Goal: Task Accomplishment & Management: Manage account settings

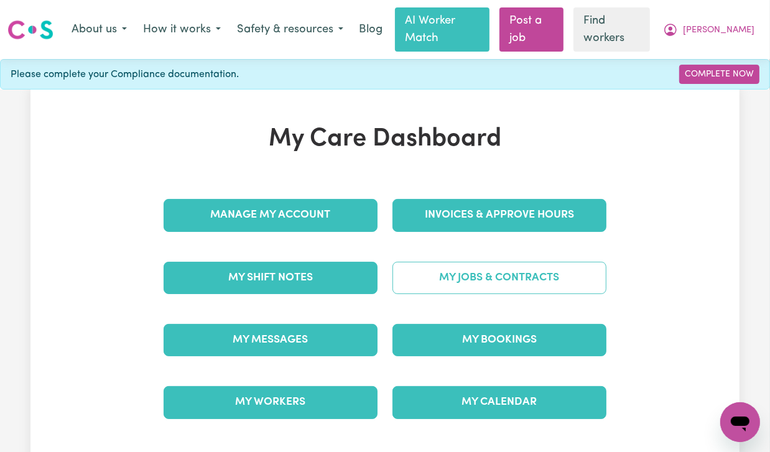
click at [514, 262] on link "My Jobs & Contracts" at bounding box center [500, 278] width 214 height 32
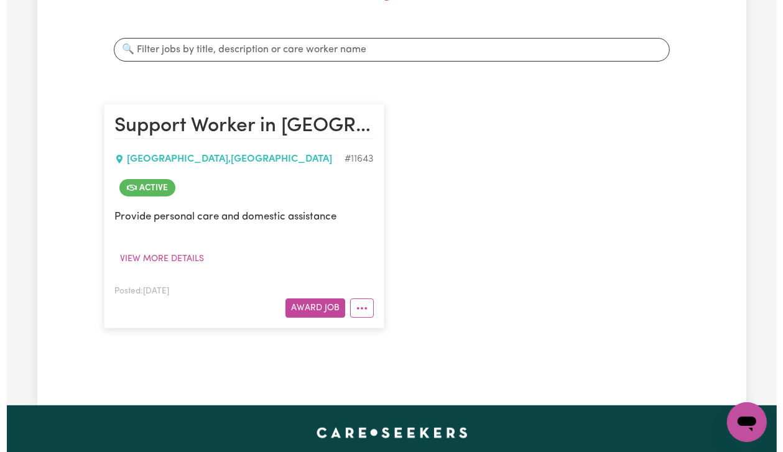
scroll to position [249, 0]
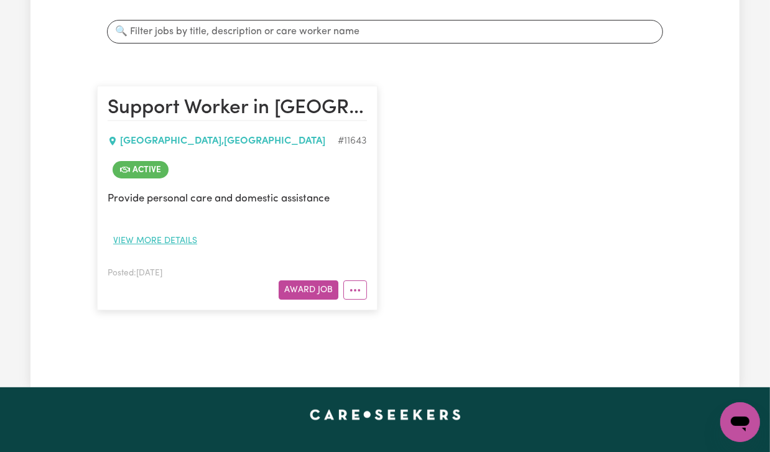
click at [174, 231] on button "View more details" at bounding box center [155, 240] width 95 height 19
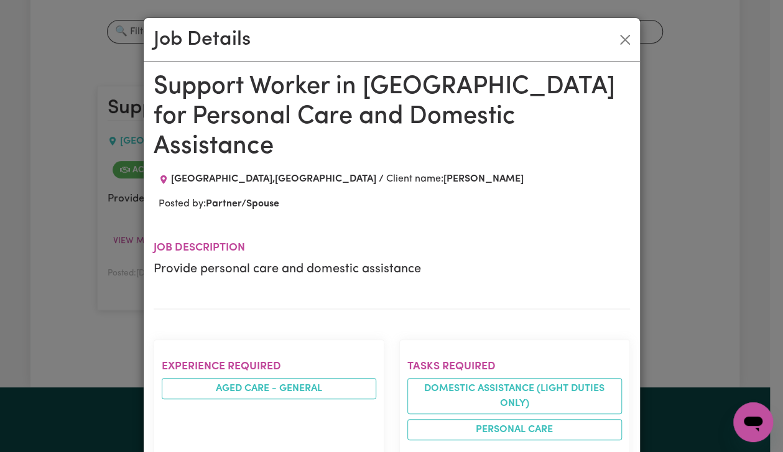
scroll to position [83, 0]
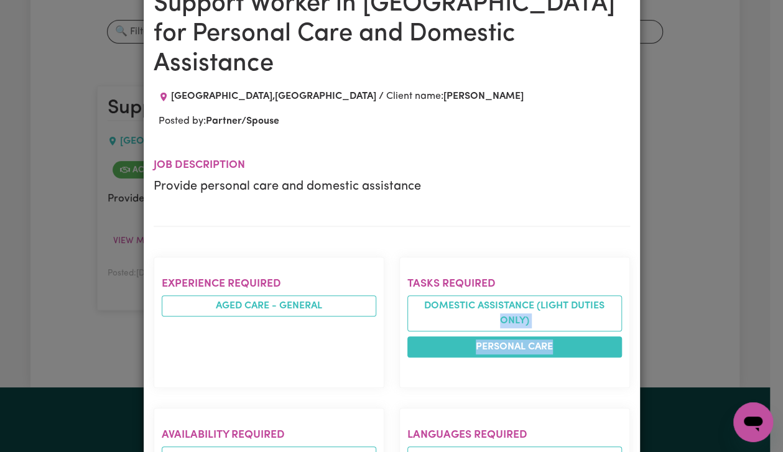
drag, startPoint x: 410, startPoint y: 283, endPoint x: 548, endPoint y: 315, distance: 141.8
click at [548, 315] on ul "Domestic assistance (light duties only) Personal care" at bounding box center [514, 326] width 215 height 62
drag, startPoint x: 420, startPoint y: 274, endPoint x: 567, endPoint y: 315, distance: 152.9
click at [567, 315] on ul "Domestic assistance (light duties only) Personal care" at bounding box center [514, 326] width 215 height 62
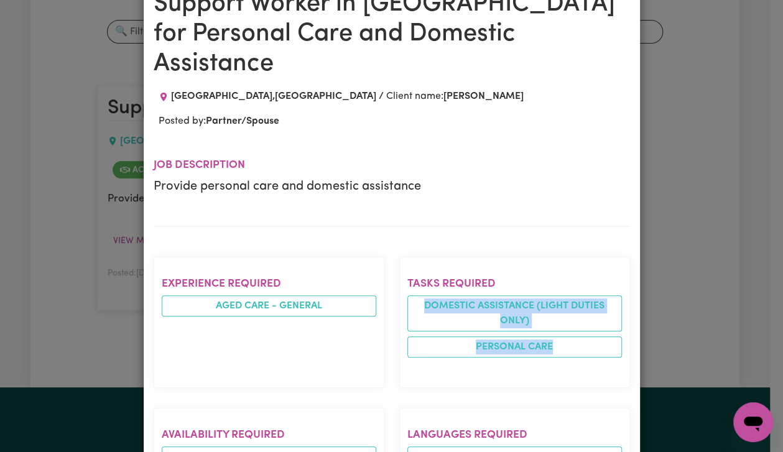
copy ul "Domestic assistance (light duties only) Personal care"
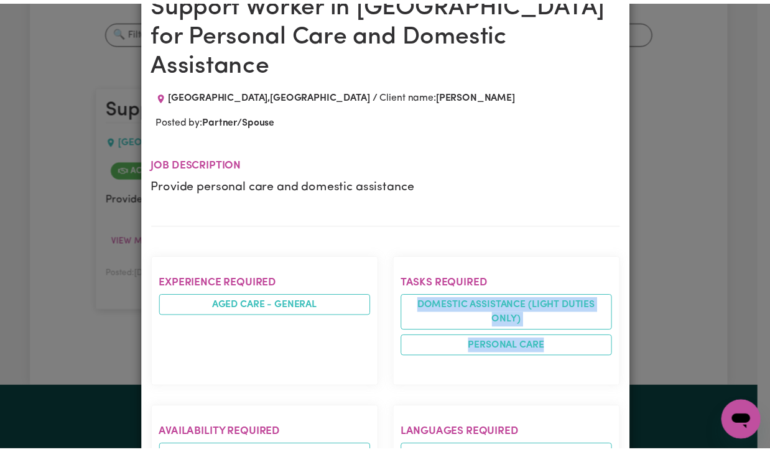
scroll to position [0, 0]
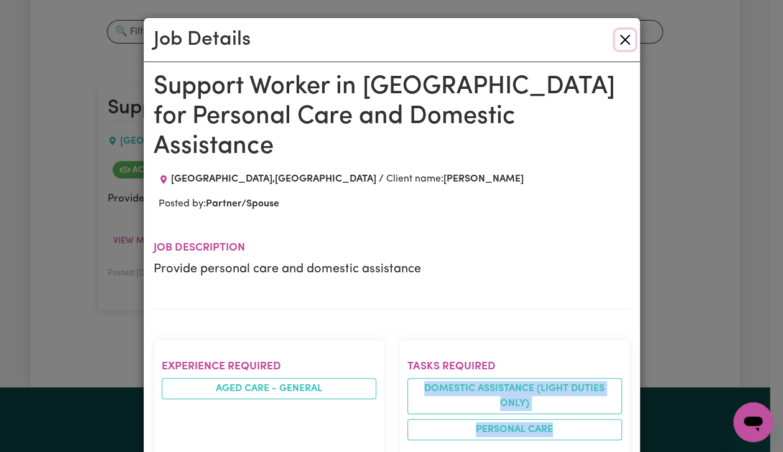
click at [620, 32] on button "Close" at bounding box center [625, 40] width 20 height 20
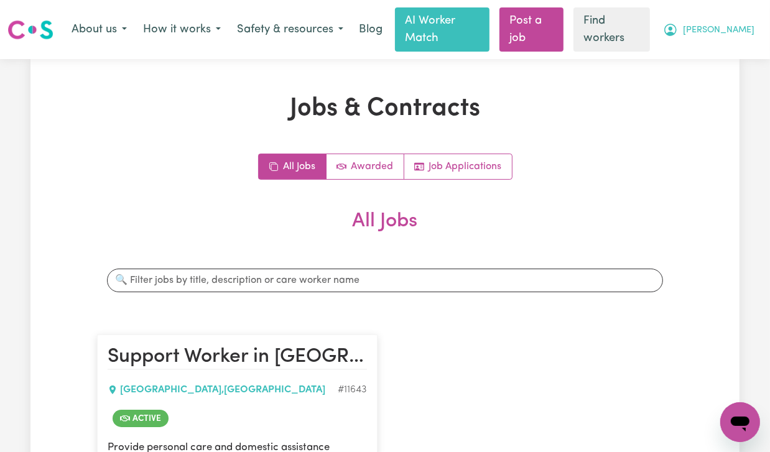
click at [728, 17] on button "[PERSON_NAME]" at bounding box center [709, 30] width 108 height 26
click at [728, 77] on link "Logout" at bounding box center [713, 80] width 98 height 24
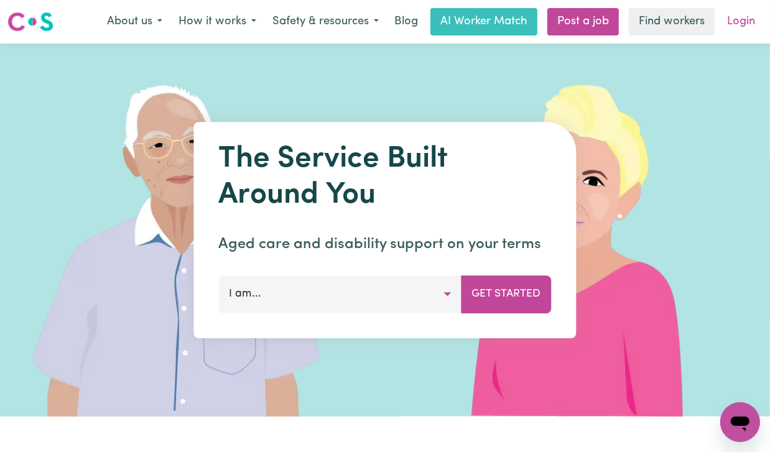
click at [733, 14] on link "Login" at bounding box center [741, 21] width 43 height 27
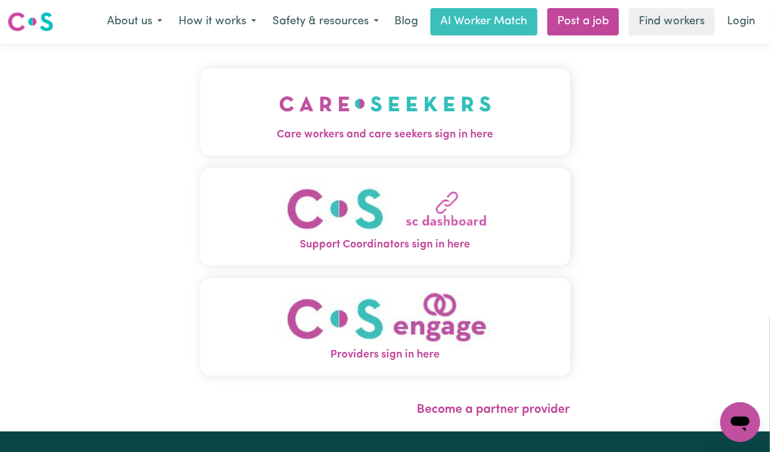
click at [335, 116] on img "Care workers and care seekers sign in here" at bounding box center [385, 104] width 212 height 46
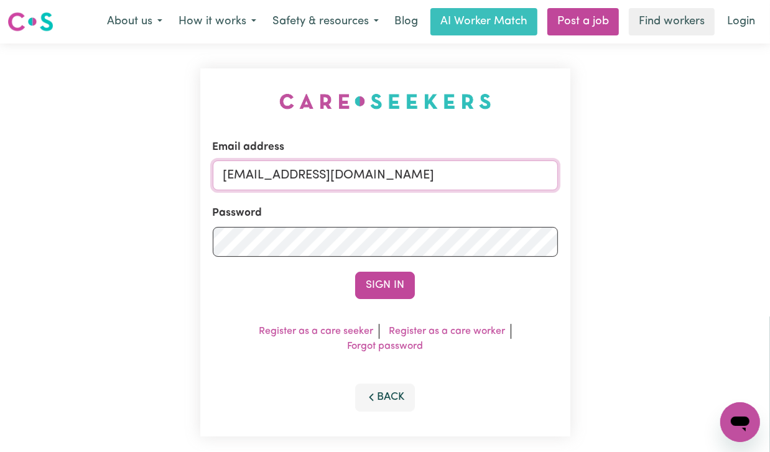
drag, startPoint x: 289, startPoint y: 162, endPoint x: 542, endPoint y: 187, distance: 255.0
click at [542, 187] on input "[EMAIL_ADDRESS][DOMAIN_NAME]" at bounding box center [385, 175] width 345 height 30
paste input "[EMAIL_ADDRESS][DOMAIN_NAME]"
type input "superuser~[EMAIL_ADDRESS][DOMAIN_NAME]"
click at [355, 272] on button "Sign In" at bounding box center [385, 285] width 60 height 27
